Goal: Transaction & Acquisition: Download file/media

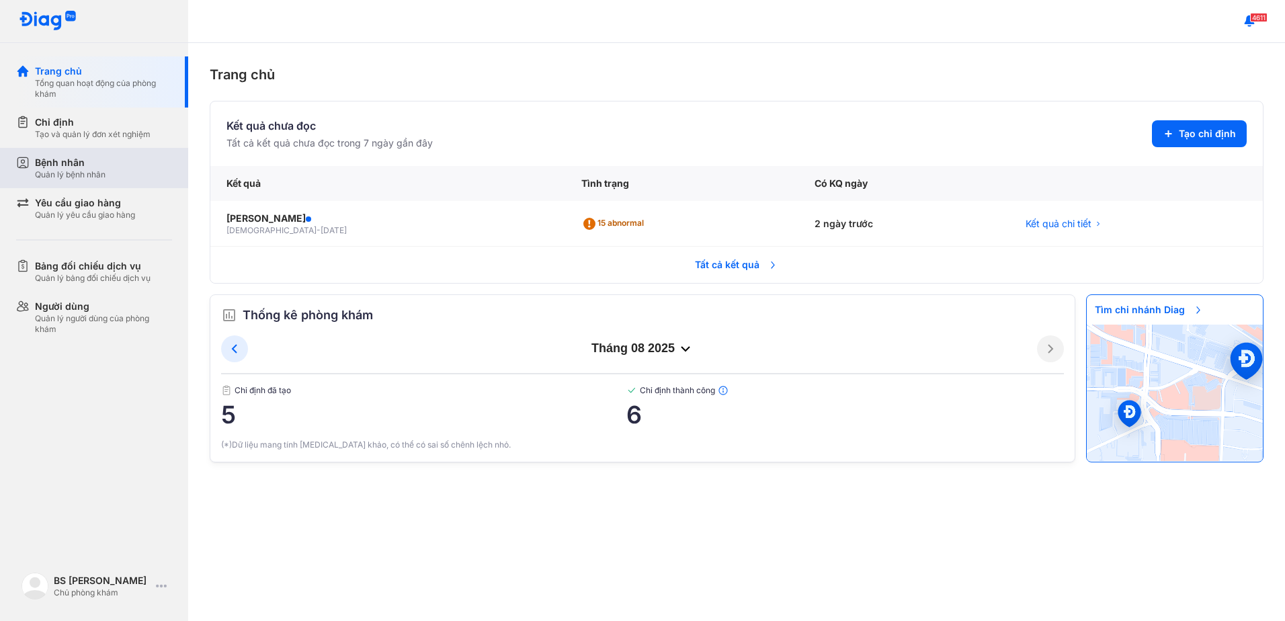
click at [77, 170] on div "Quản lý bệnh nhân" at bounding box center [70, 174] width 71 height 11
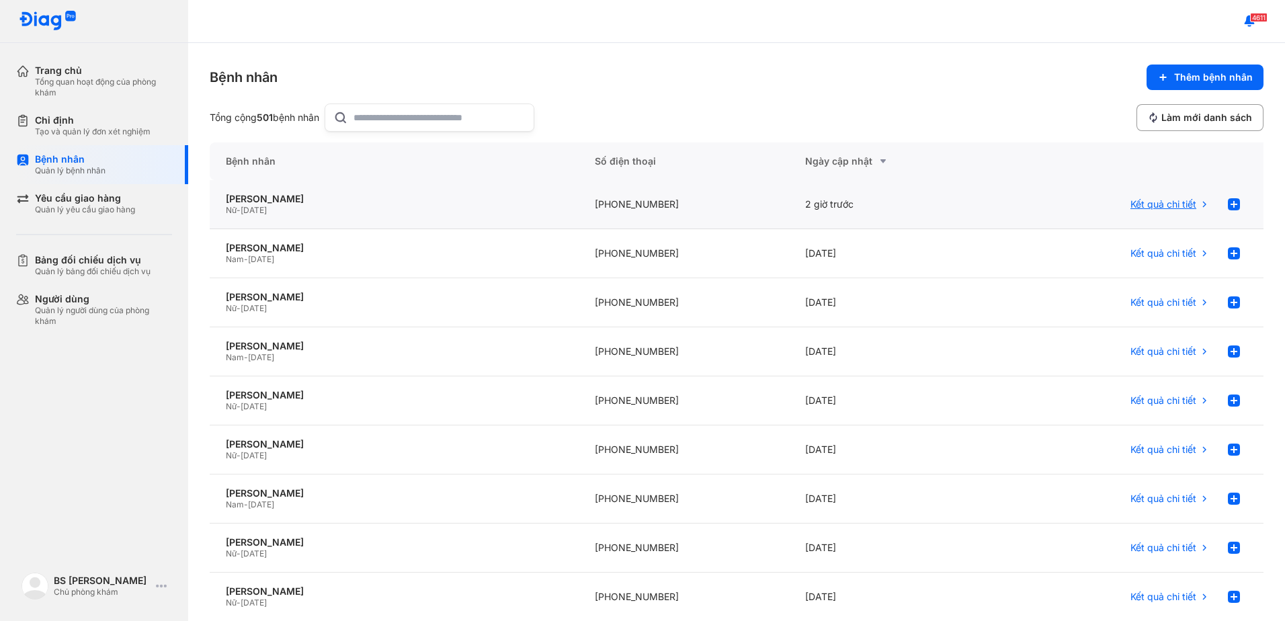
click at [1137, 204] on span "Kết quả chi tiết" at bounding box center [1163, 204] width 66 height 12
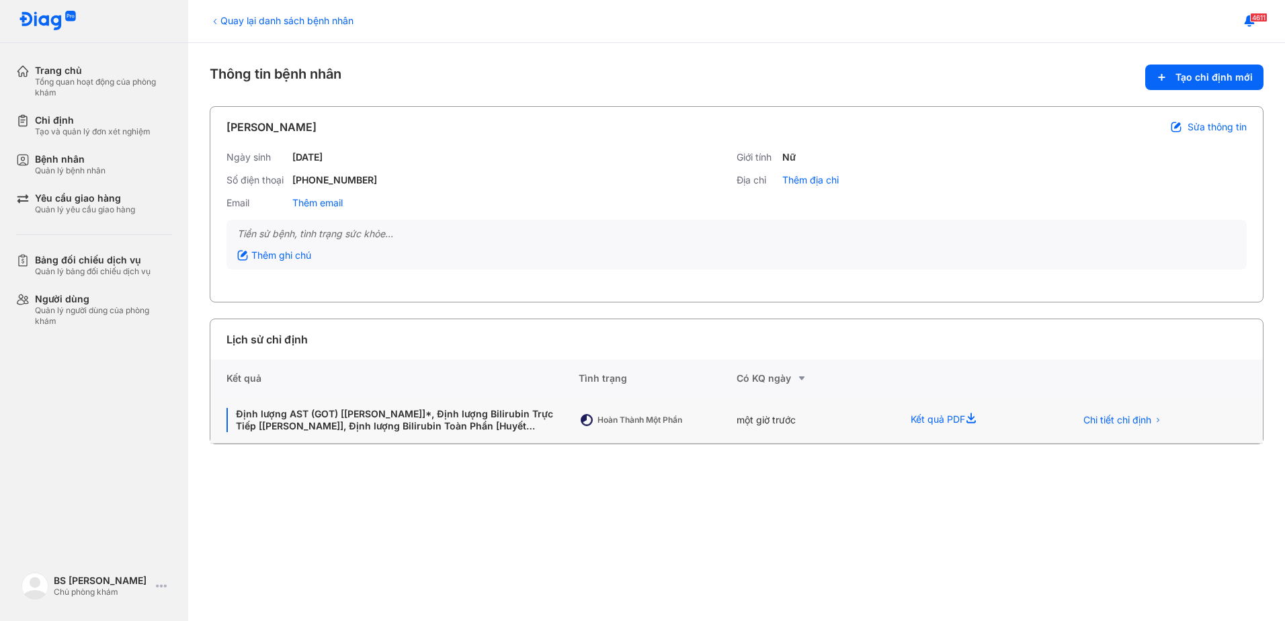
click at [974, 419] on use at bounding box center [970, 418] width 9 height 10
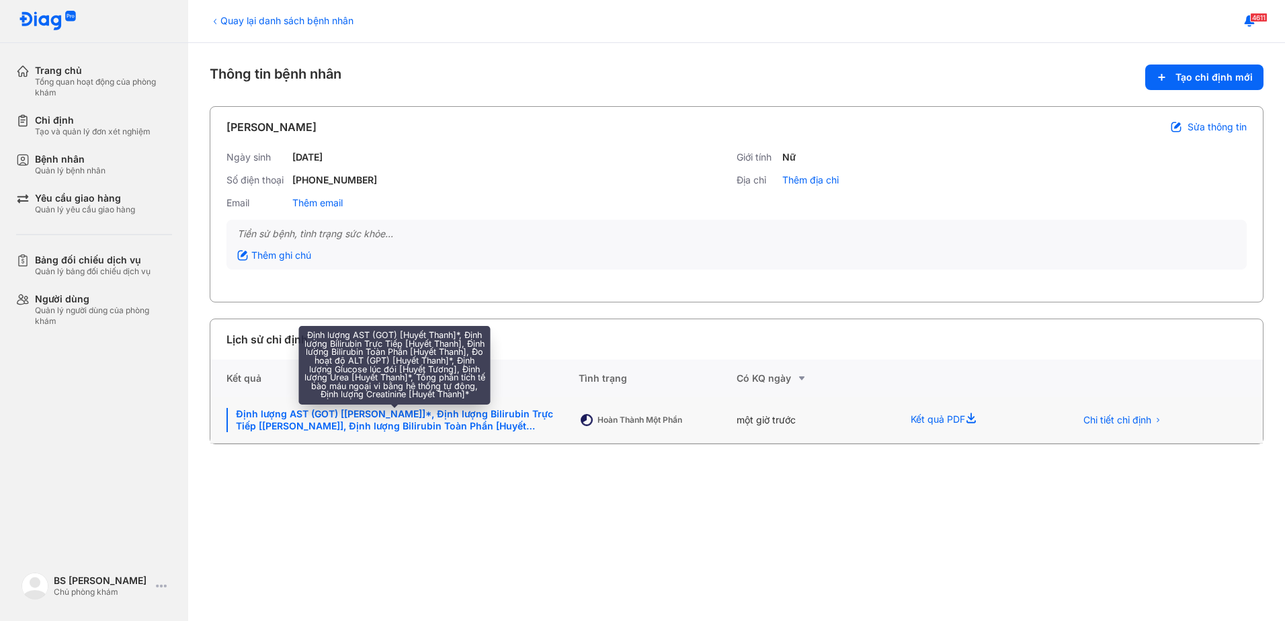
click at [440, 419] on div "Định lượng AST (GOT) [[PERSON_NAME]]*, Định lượng Bilirubin Trực Tiếp [[PERSON_…" at bounding box center [394, 420] width 336 height 24
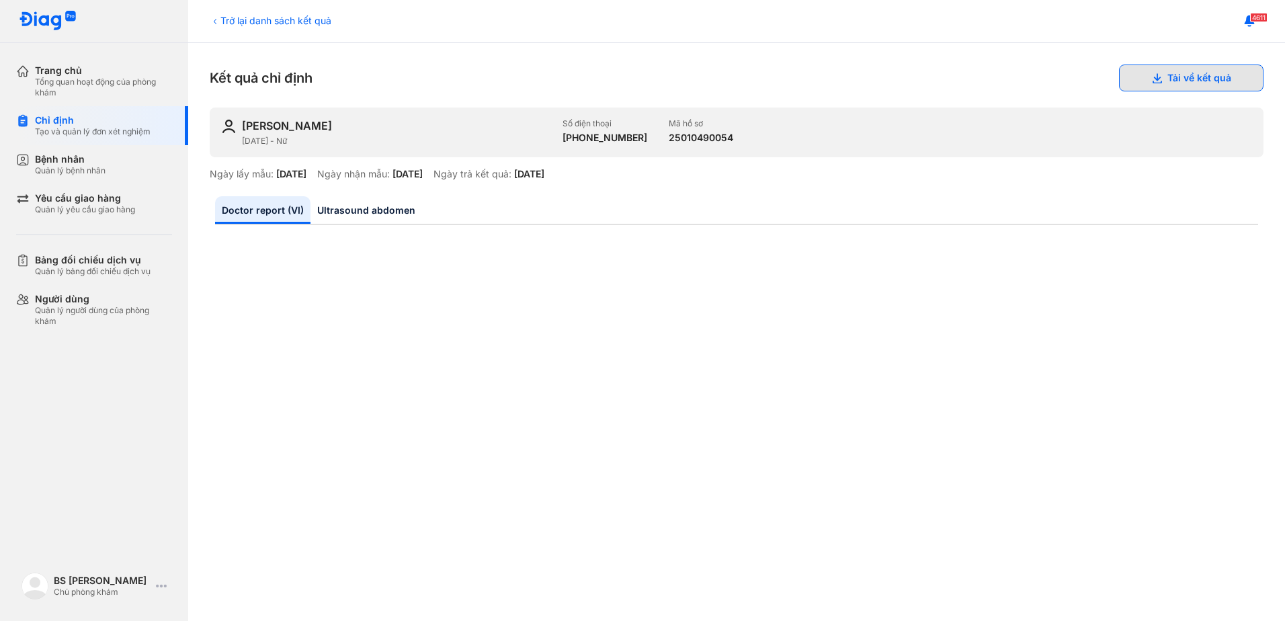
click at [1175, 76] on button "Tải về kết quả" at bounding box center [1191, 78] width 144 height 27
click at [267, 210] on link "Doctor report (VI)" at bounding box center [262, 210] width 95 height 28
click at [1164, 75] on button "Tải về kết quả" at bounding box center [1191, 78] width 144 height 27
